Goal: Information Seeking & Learning: Check status

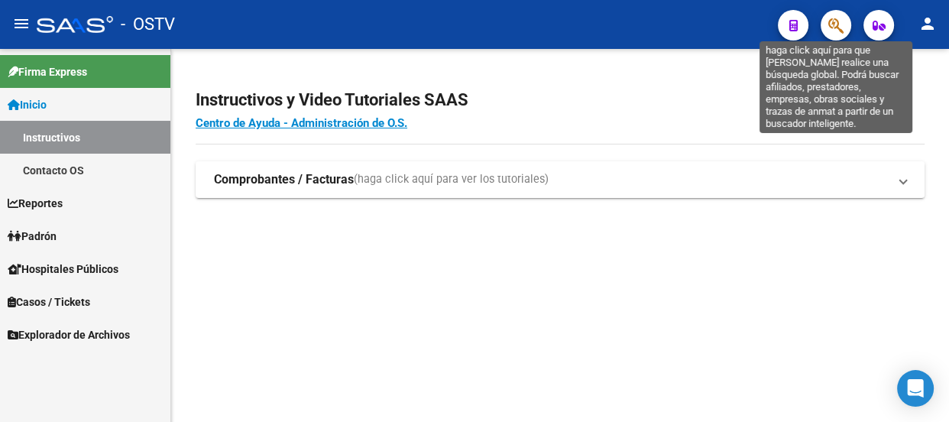
click at [831, 28] on icon "button" at bounding box center [835, 26] width 15 height 18
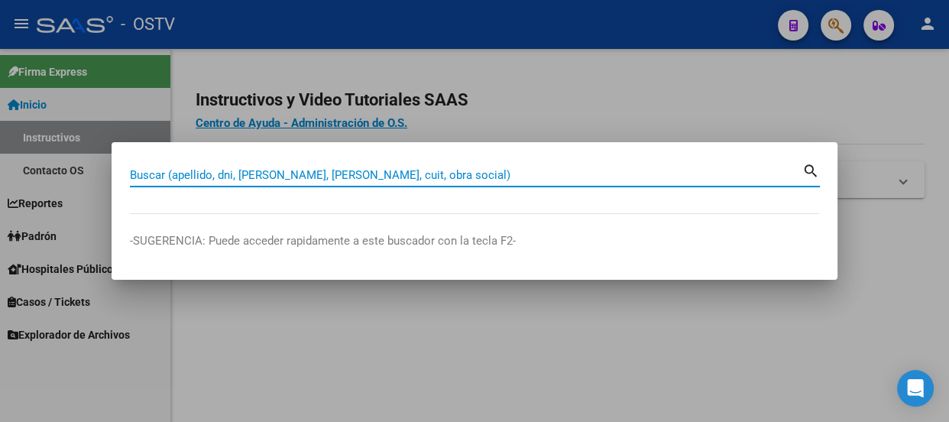
click at [369, 175] on input "Buscar (apellido, dni, cuil, nro traspaso, cuit, obra social)" at bounding box center [466, 175] width 673 height 14
paste input "20320100934"
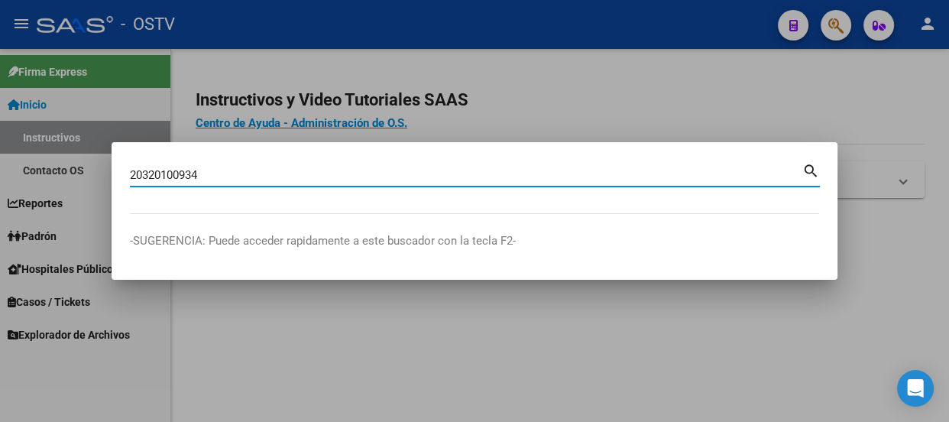
type input "20320100934"
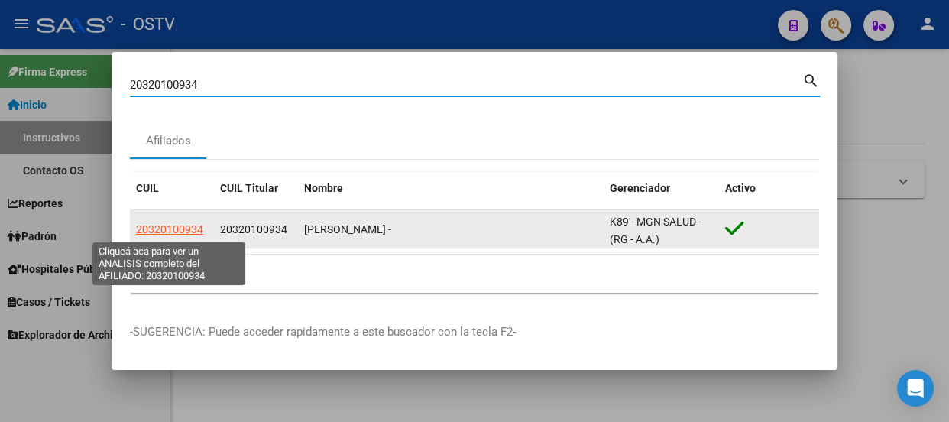
click at [165, 226] on span "20320100934" at bounding box center [169, 229] width 67 height 12
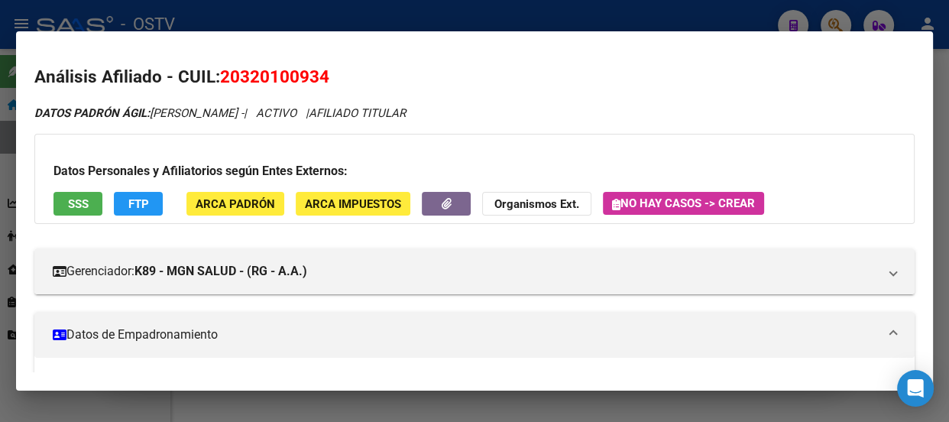
click at [497, 19] on div at bounding box center [474, 211] width 949 height 422
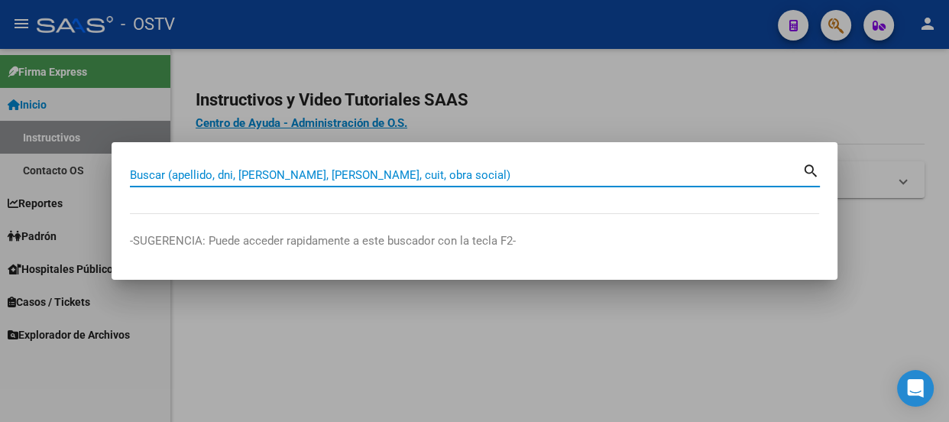
paste input "27265007266"
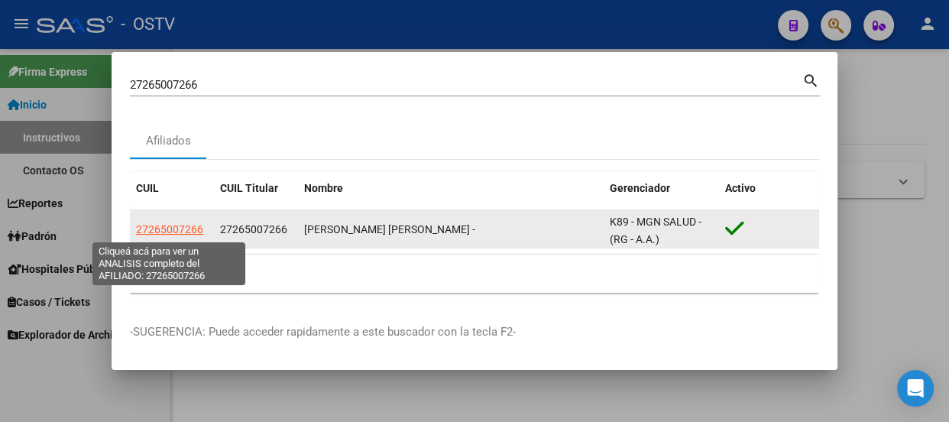
click at [160, 225] on span "27265007266" at bounding box center [169, 229] width 67 height 12
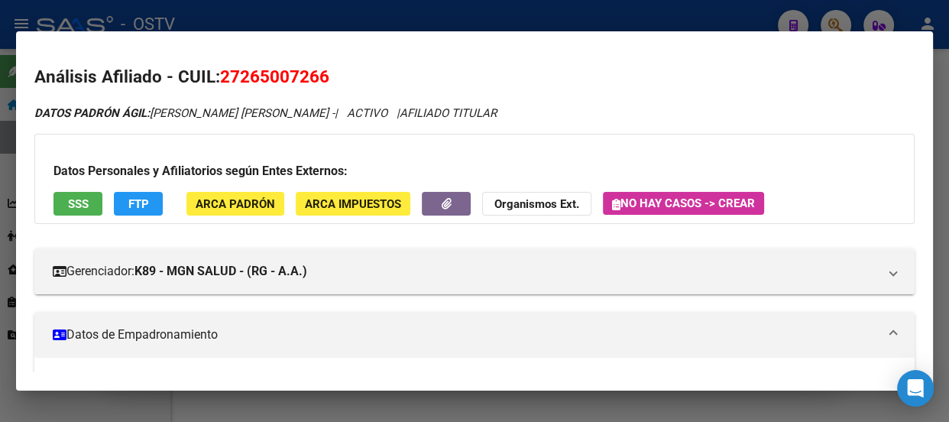
click at [290, 8] on div at bounding box center [474, 211] width 949 height 422
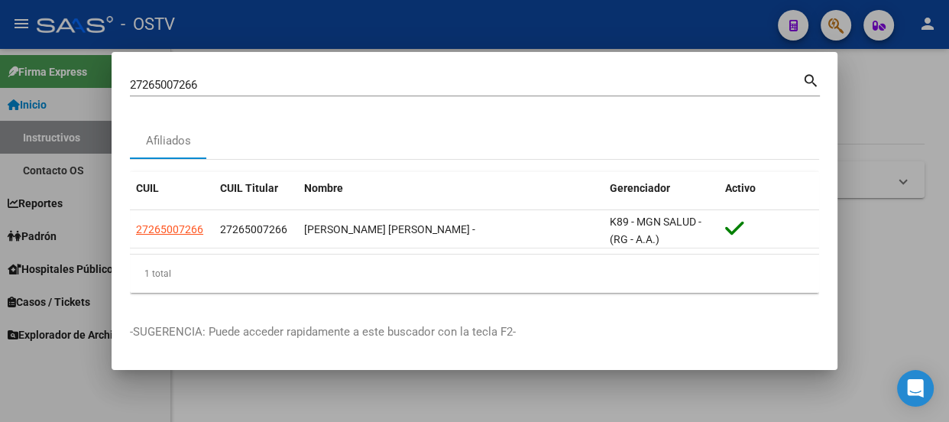
drag, startPoint x: 300, startPoint y: 99, endPoint x: 300, endPoint y: 89, distance: 10.7
click at [300, 99] on div "27265007266 Buscar (apellido, dni, cuil, nro traspaso, cuit, obra social) search" at bounding box center [475, 90] width 690 height 41
click at [300, 89] on input "27265007266" at bounding box center [466, 85] width 673 height 14
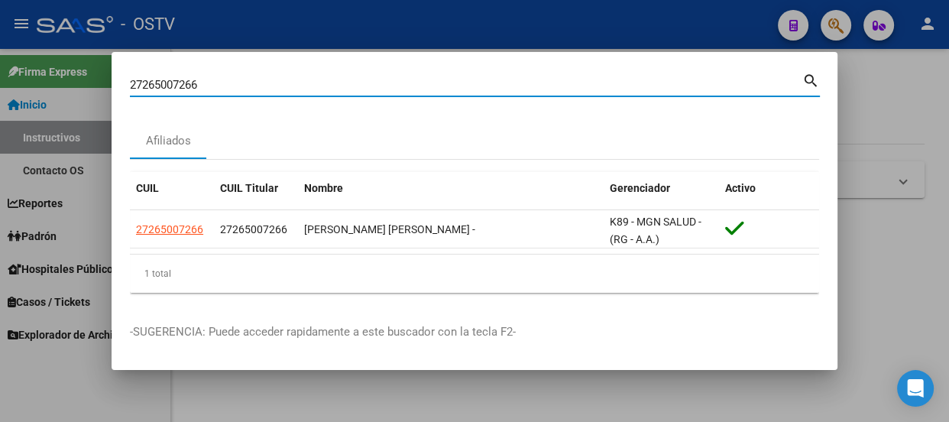
click at [300, 89] on input "27265007266" at bounding box center [466, 85] width 673 height 14
paste input "0187805458"
type input "20187805458"
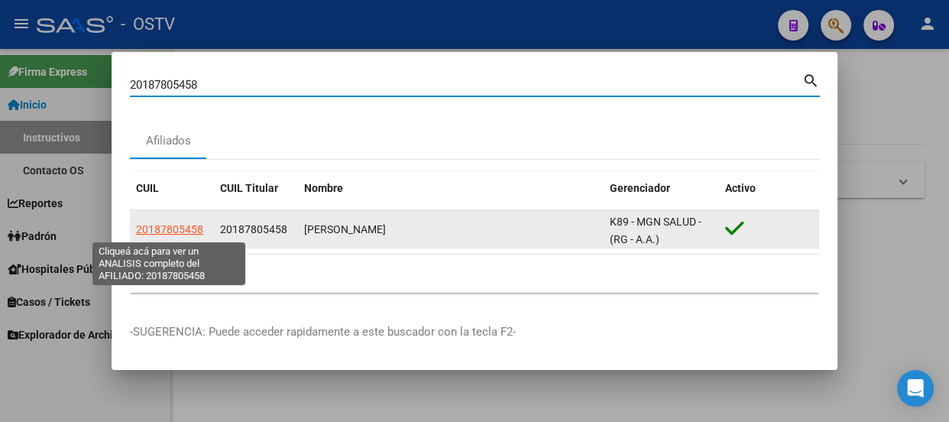
click at [184, 232] on span "20187805458" at bounding box center [169, 229] width 67 height 12
type textarea "20187805458"
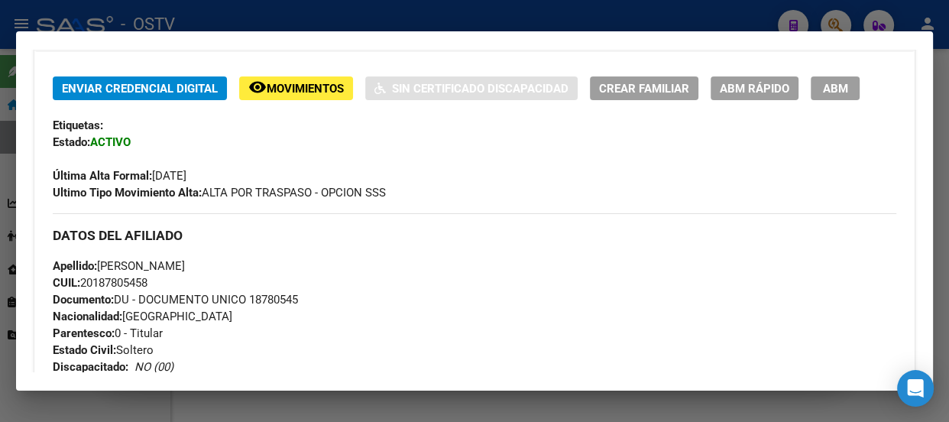
scroll to position [347, 0]
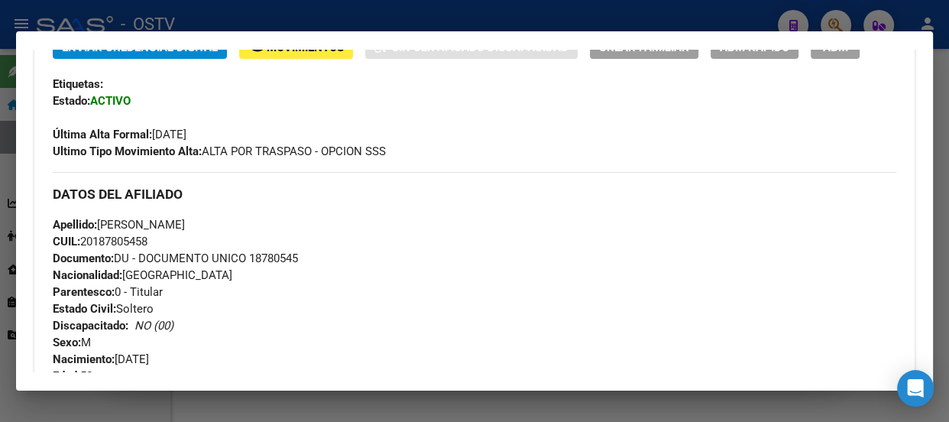
click at [287, 214] on div "DATOS DEL AFILIADO" at bounding box center [475, 194] width 844 height 44
click at [459, 15] on div at bounding box center [474, 211] width 949 height 422
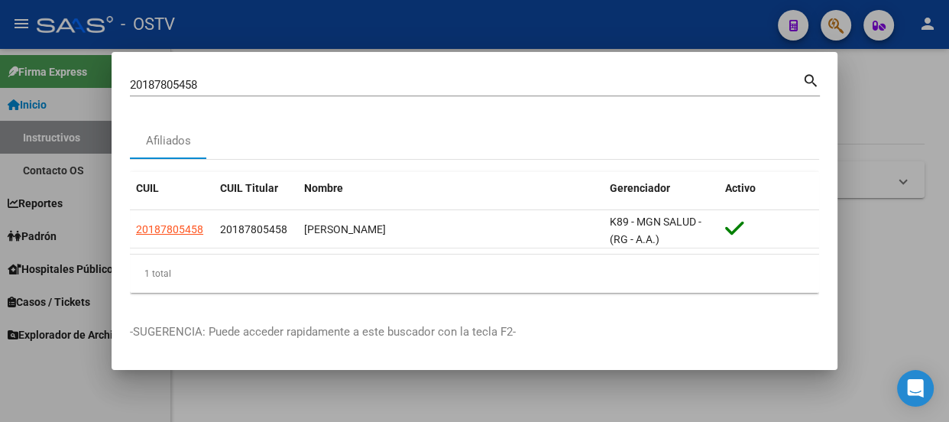
click at [361, 89] on input "20187805458" at bounding box center [466, 85] width 673 height 14
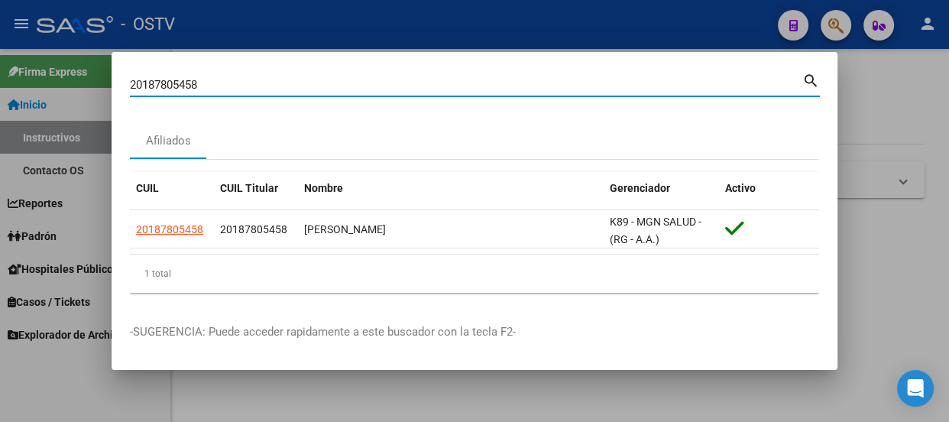
click at [361, 88] on input "20187805458" at bounding box center [466, 85] width 673 height 14
paste input "3181677899"
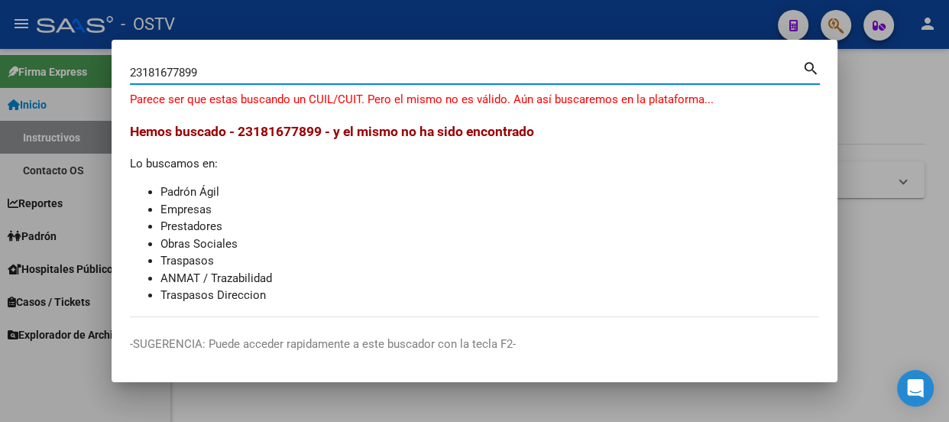
type input "23181677899"
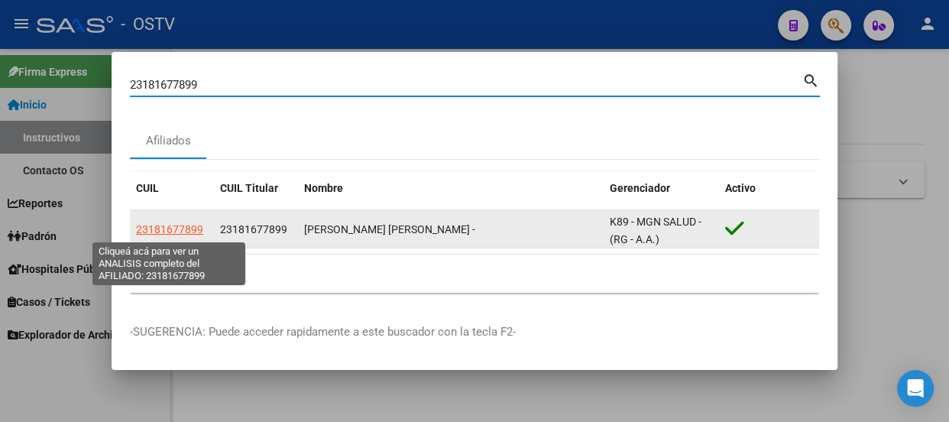
click at [159, 229] on span "23181677899" at bounding box center [169, 229] width 67 height 12
type textarea "23181677899"
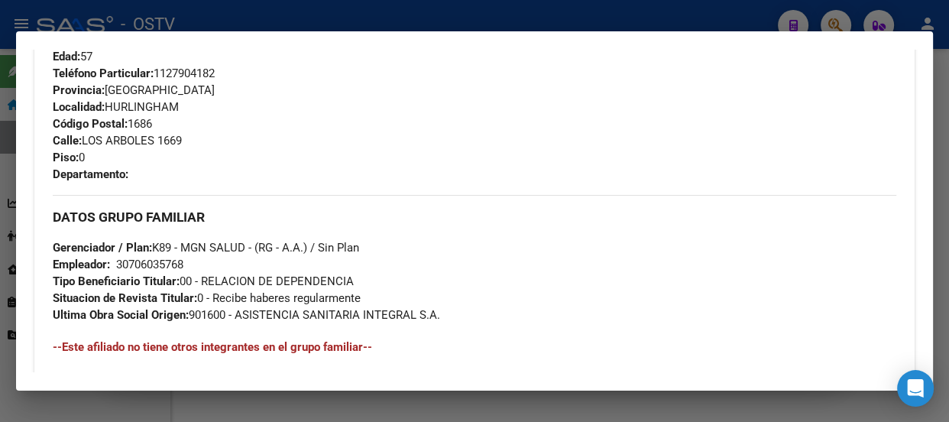
scroll to position [397, 0]
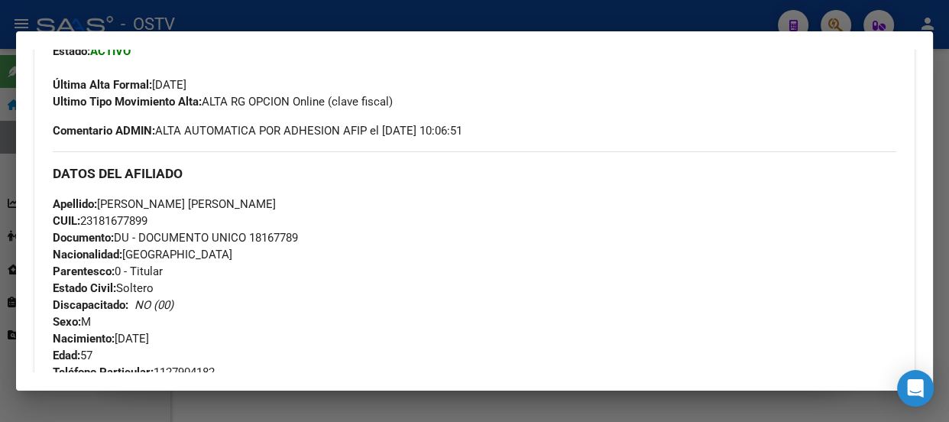
click at [285, 241] on span "Documento: DU - DOCUMENTO UNICO 18167789" at bounding box center [175, 238] width 245 height 14
click at [283, 239] on span "Documento: DU - DOCUMENTO UNICO 18167789" at bounding box center [175, 238] width 245 height 14
drag, startPoint x: 196, startPoint y: 2, endPoint x: 199, endPoint y: 10, distance: 8.9
click at [198, 5] on div at bounding box center [474, 211] width 949 height 422
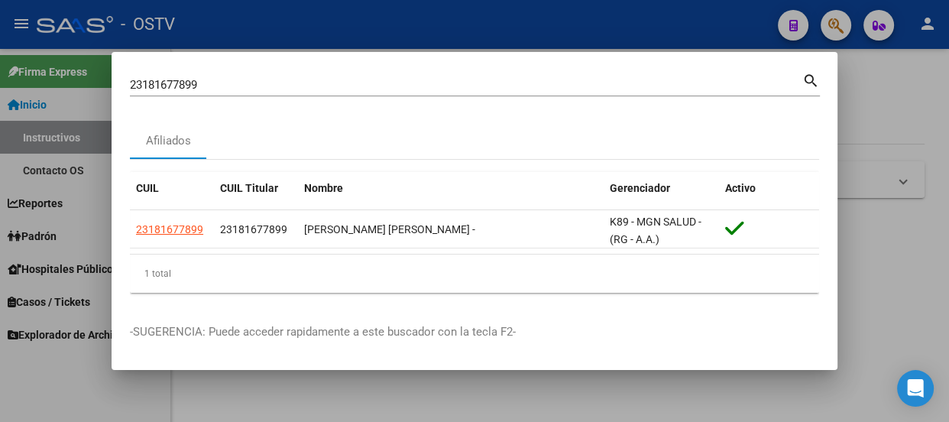
click at [231, 83] on input "23181677899" at bounding box center [466, 85] width 673 height 14
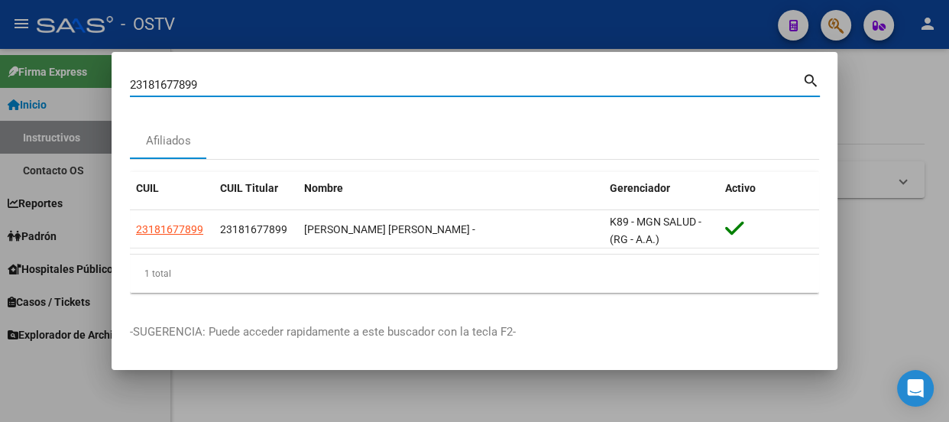
click at [233, 81] on input "23181677899" at bounding box center [466, 85] width 673 height 14
paste input "18806891"
type input "18806891"
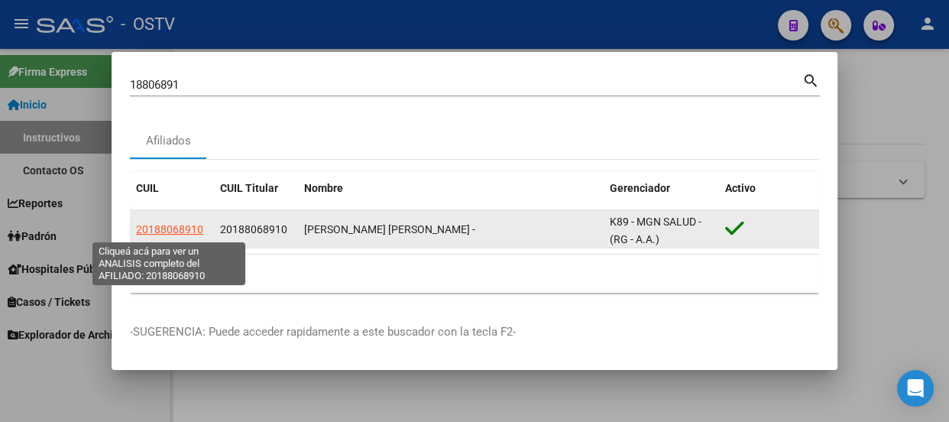
click at [182, 235] on span "20188068910" at bounding box center [169, 229] width 67 height 12
type textarea "20188068910"
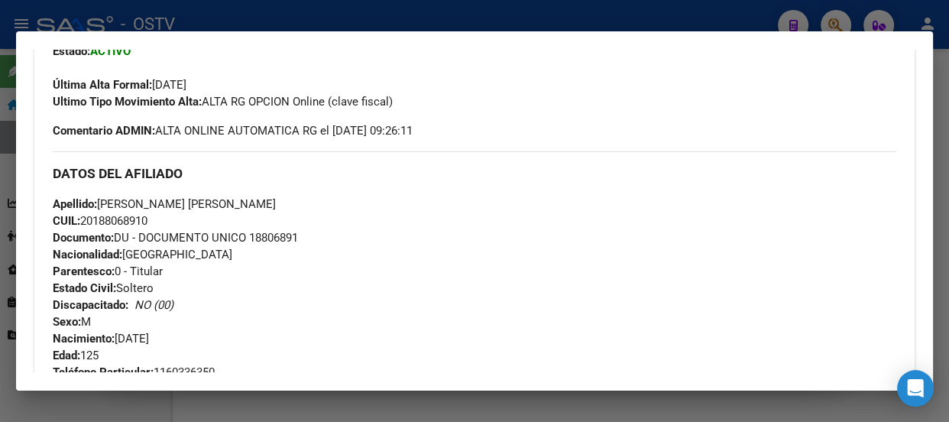
click at [311, 24] on div at bounding box center [474, 211] width 949 height 422
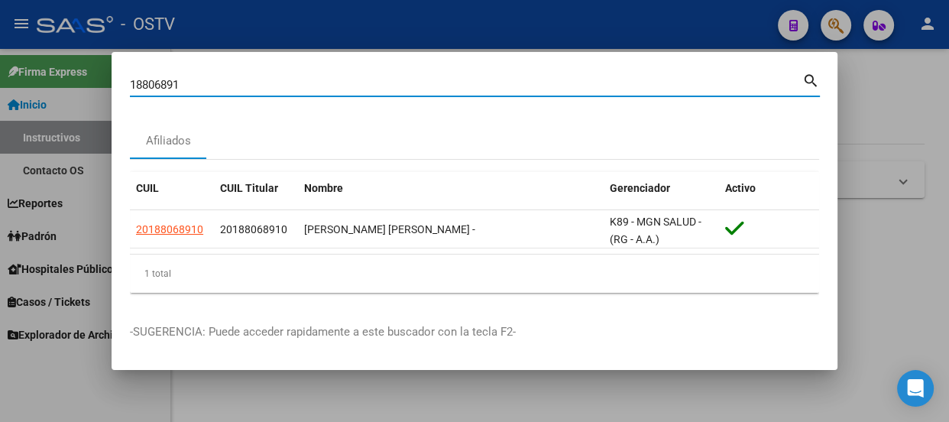
click at [334, 84] on input "18806891" at bounding box center [466, 85] width 673 height 14
paste input "20424944239"
type input "20424944239"
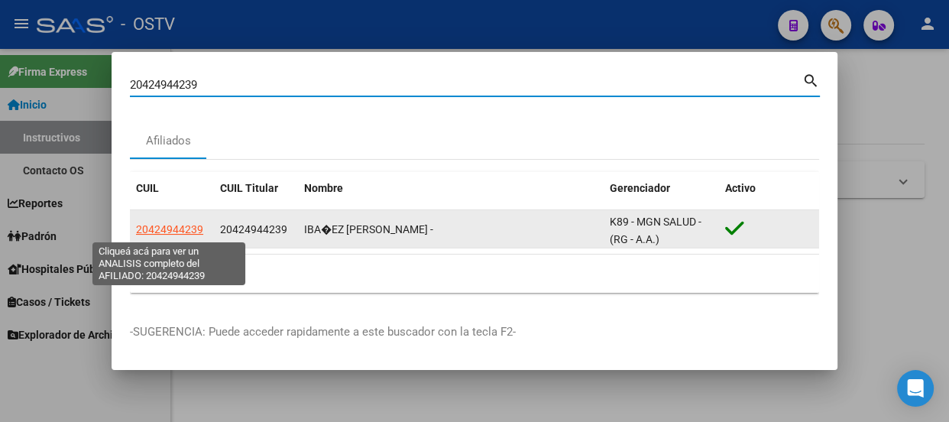
click at [182, 229] on span "20424944239" at bounding box center [169, 229] width 67 height 12
type textarea "20424944239"
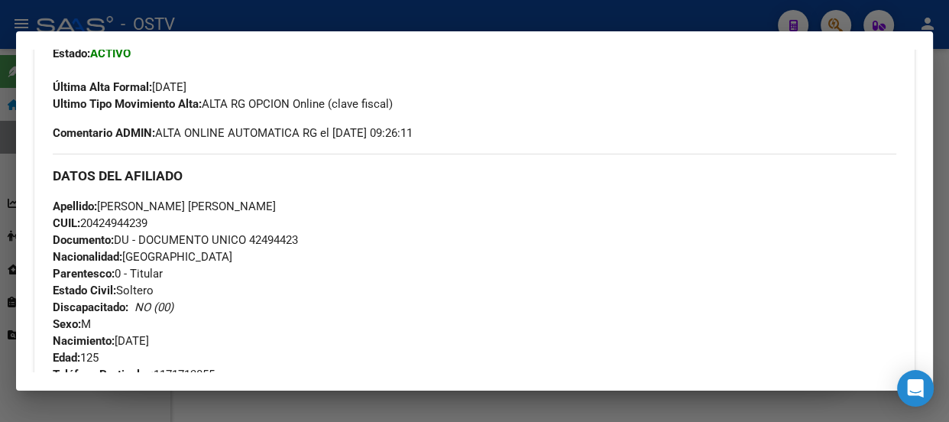
scroll to position [327, 0]
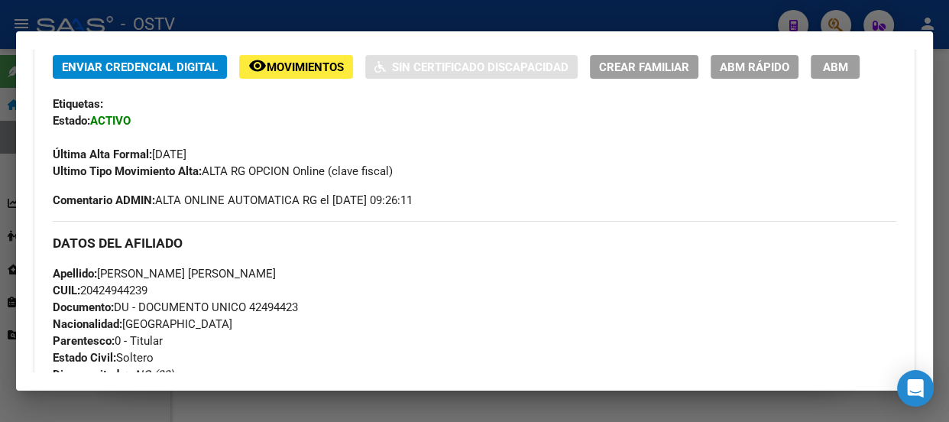
click at [401, 157] on div "Última Alta Formal: 01/09/2025" at bounding box center [475, 146] width 844 height 34
click at [284, 306] on span "Documento: DU - DOCUMENTO UNICO 42494423" at bounding box center [175, 307] width 245 height 14
click at [287, 306] on span "Documento: DU - DOCUMENTO UNICO 42494423" at bounding box center [175, 307] width 245 height 14
click at [287, 307] on span "Documento: DU - DOCUMENTO UNICO 42494423" at bounding box center [175, 307] width 245 height 14
copy span "42494423"
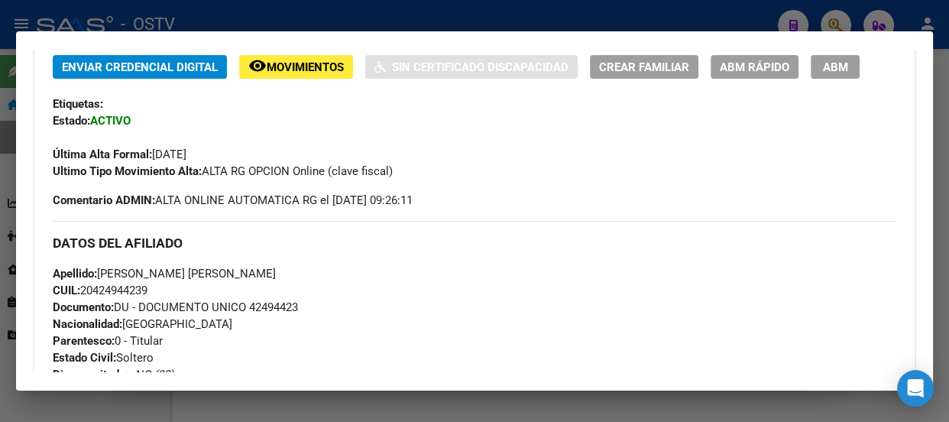
click at [160, 214] on div "Enviar Credencial Digital remove_red_eye Movimientos Sin Certificado Discapacid…" at bounding box center [475, 411] width 844 height 712
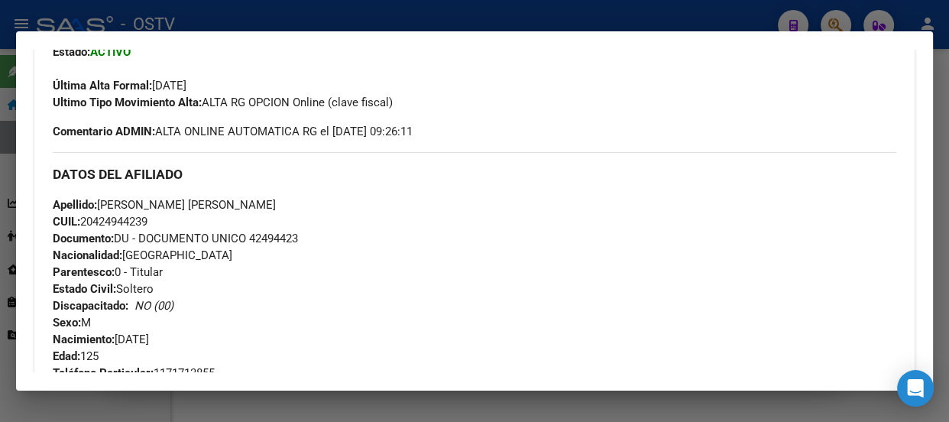
scroll to position [397, 0]
click at [203, 2] on div at bounding box center [474, 211] width 949 height 422
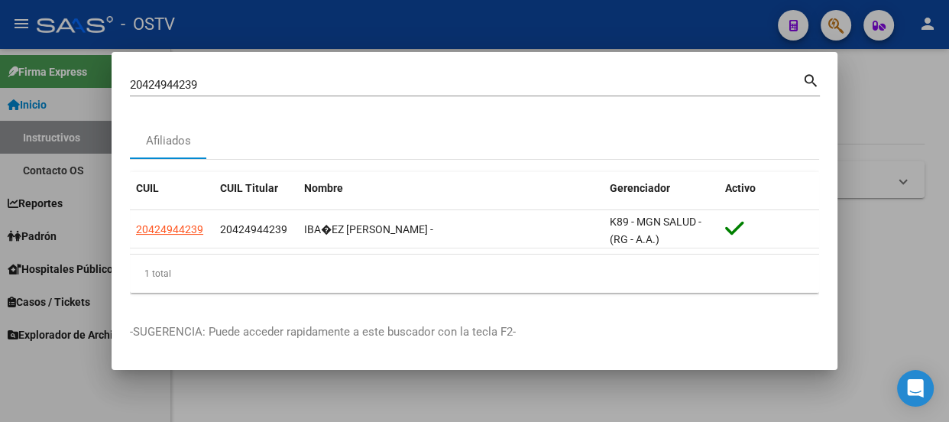
click at [228, 79] on input "20424944239" at bounding box center [466, 85] width 673 height 14
click at [228, 78] on input "20424944239" at bounding box center [466, 85] width 673 height 14
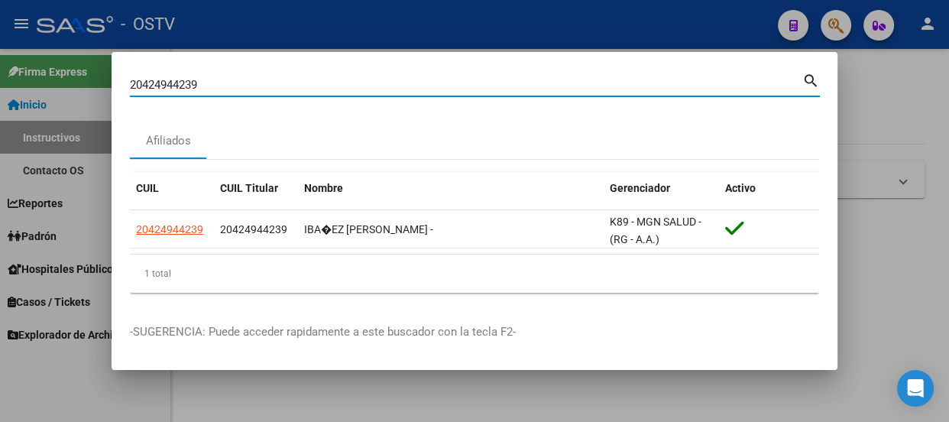
paste input "36066695"
type input "36066695"
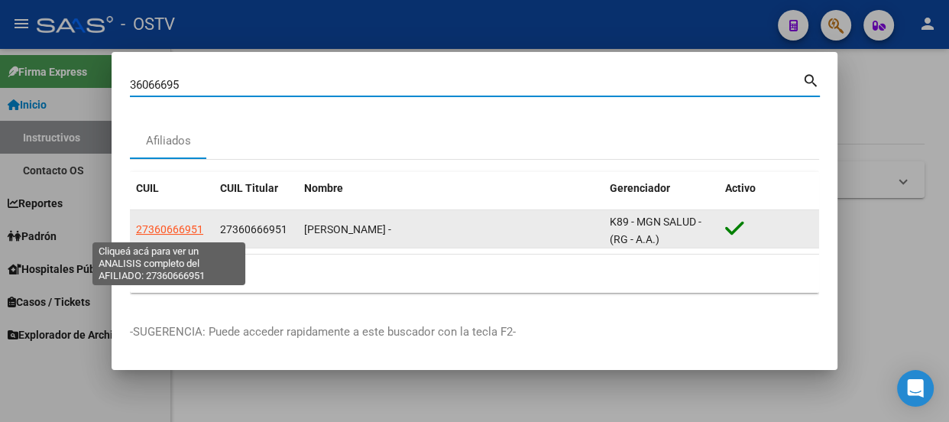
click at [162, 228] on span "27360666951" at bounding box center [169, 229] width 67 height 12
type textarea "27360666951"
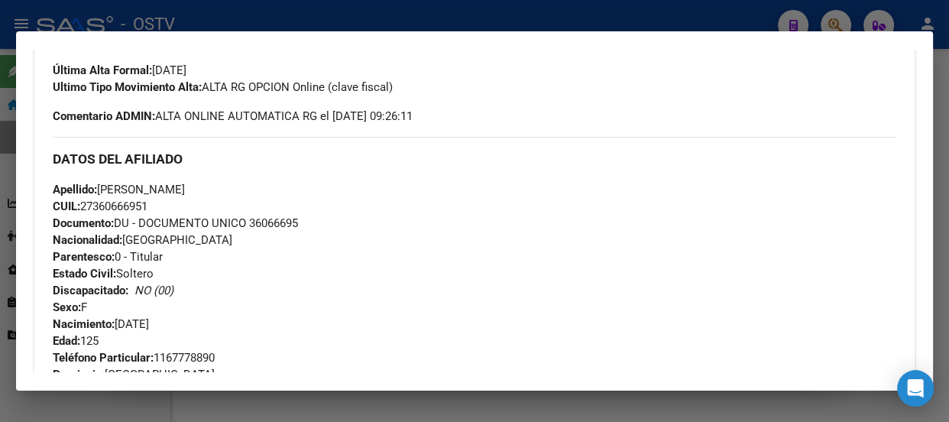
scroll to position [387, 0]
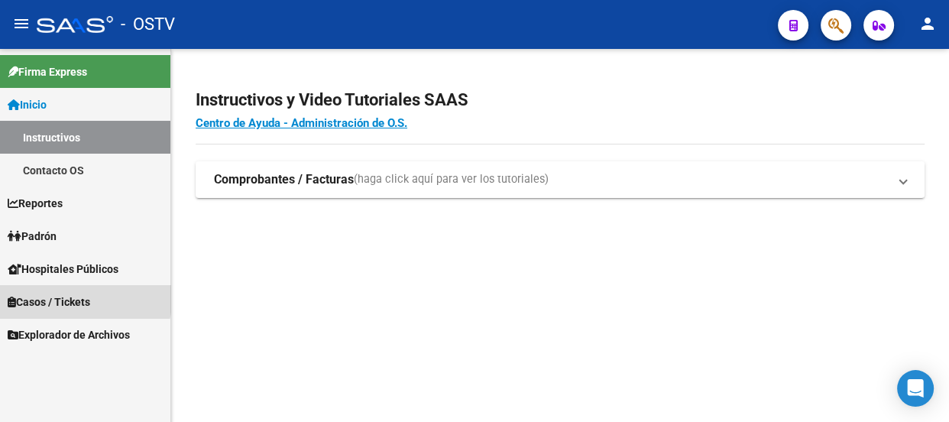
click at [61, 294] on span "Casos / Tickets" at bounding box center [49, 301] width 83 height 17
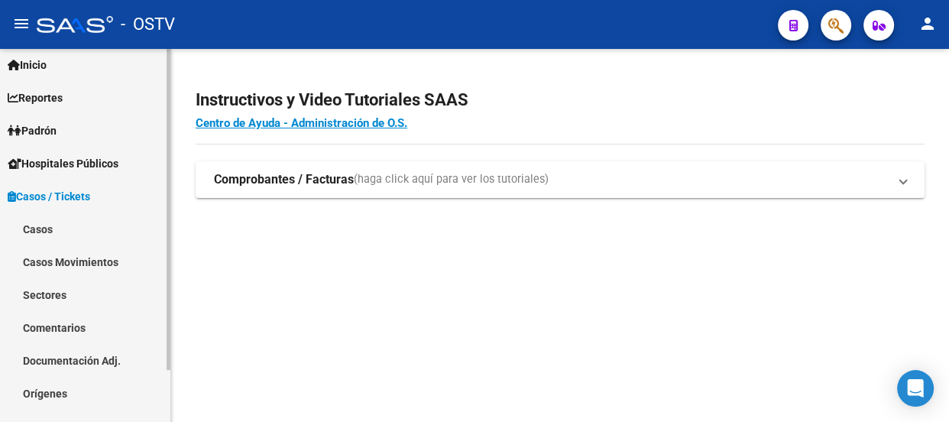
scroll to position [60, 0]
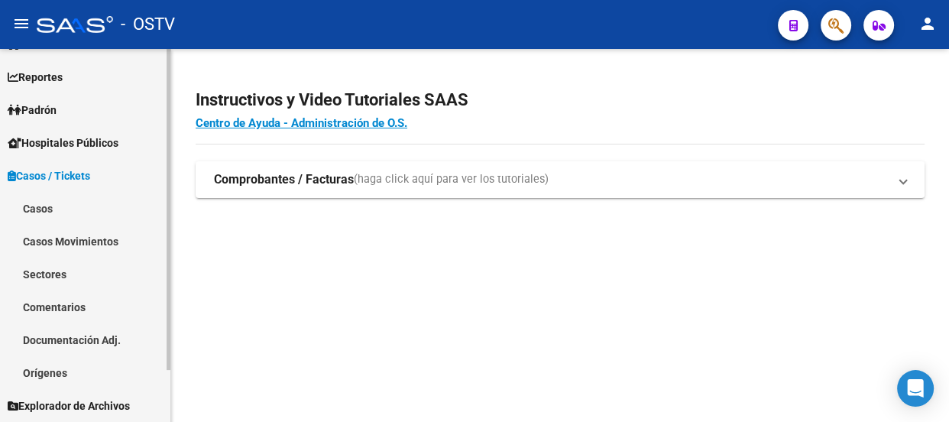
click at [43, 203] on link "Casos" at bounding box center [85, 208] width 170 height 33
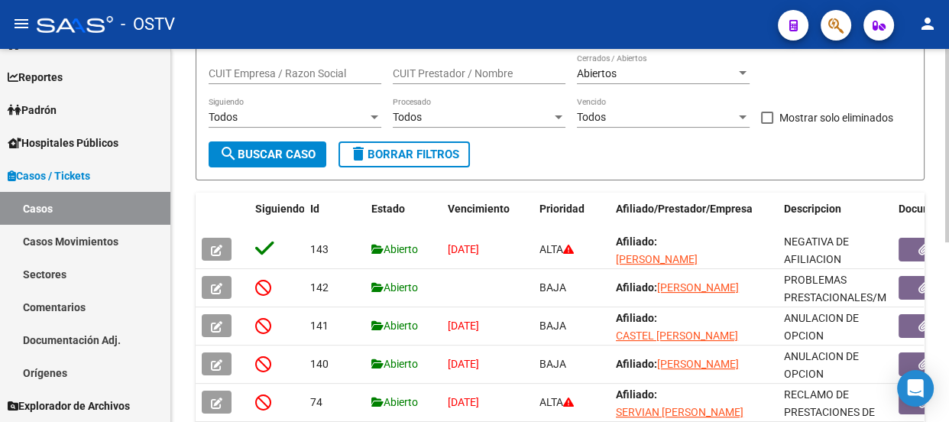
scroll to position [208, 0]
